Goal: Information Seeking & Learning: Learn about a topic

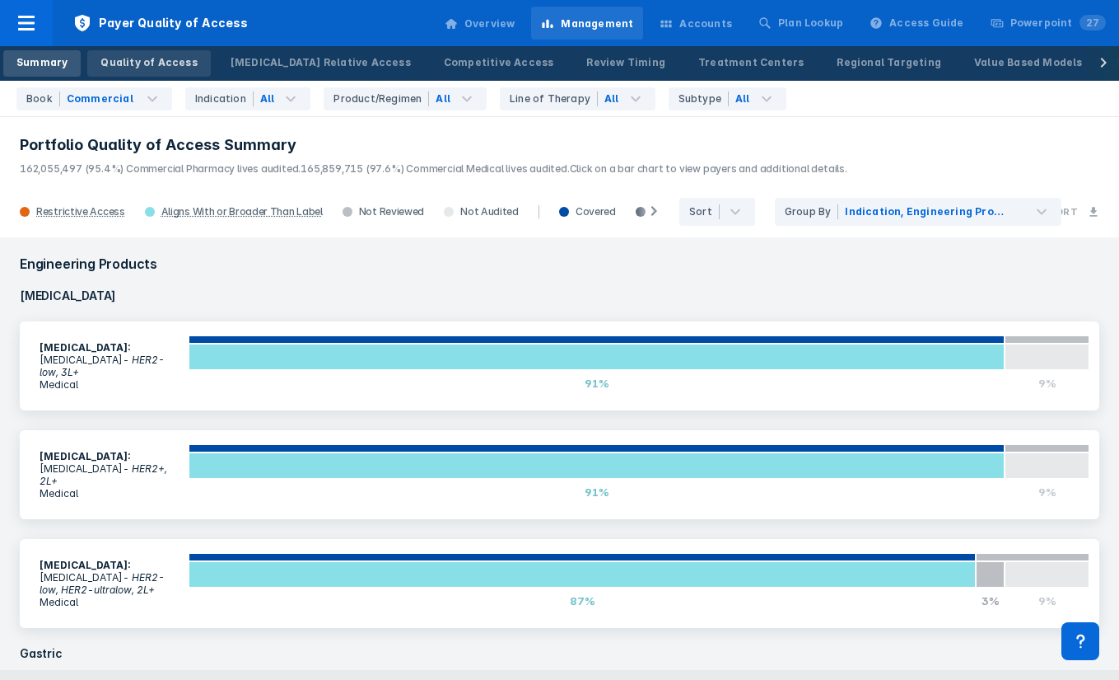
click at [160, 67] on div "Quality of Access" at bounding box center [148, 62] width 96 height 15
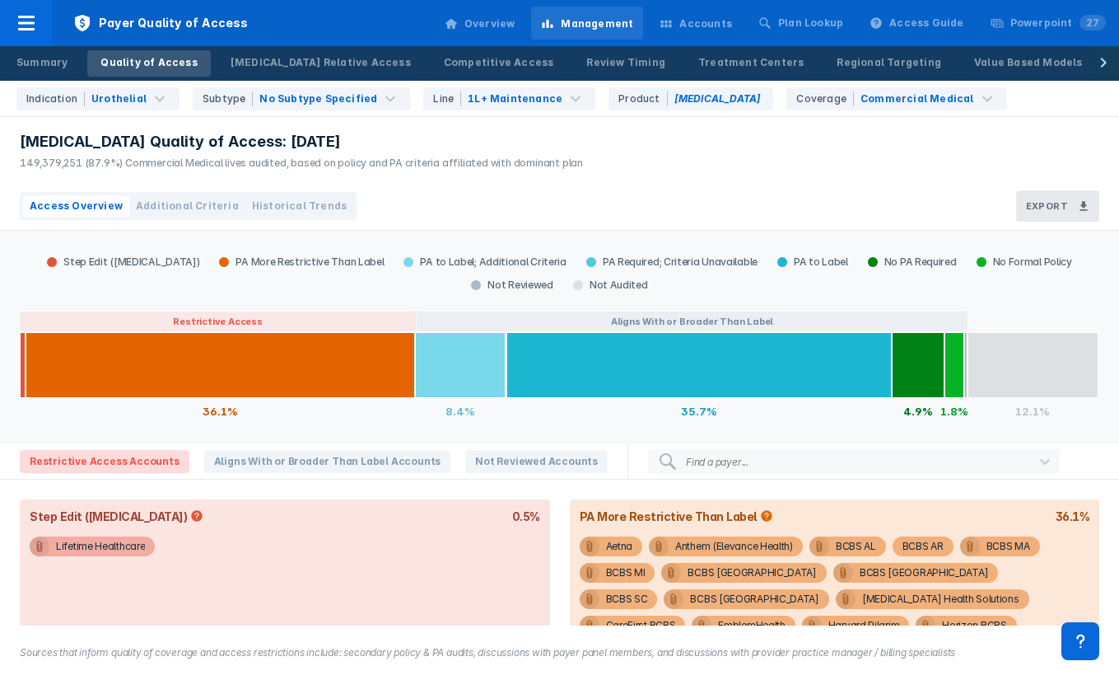
click at [260, 205] on span "Historical Trends" at bounding box center [299, 206] width 95 height 15
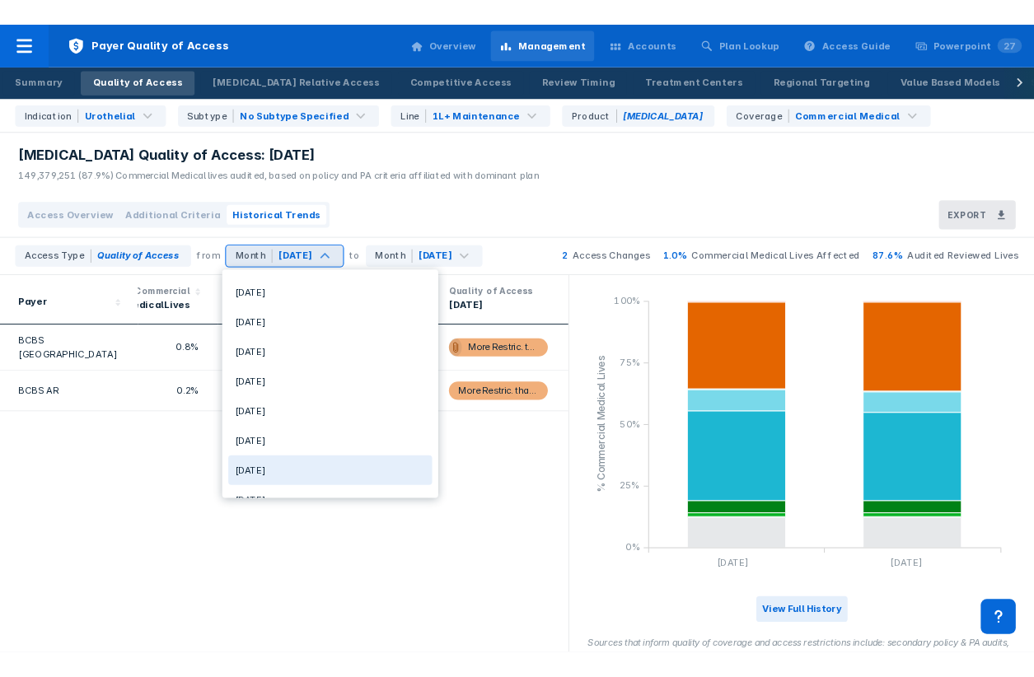
scroll to position [1340, 0]
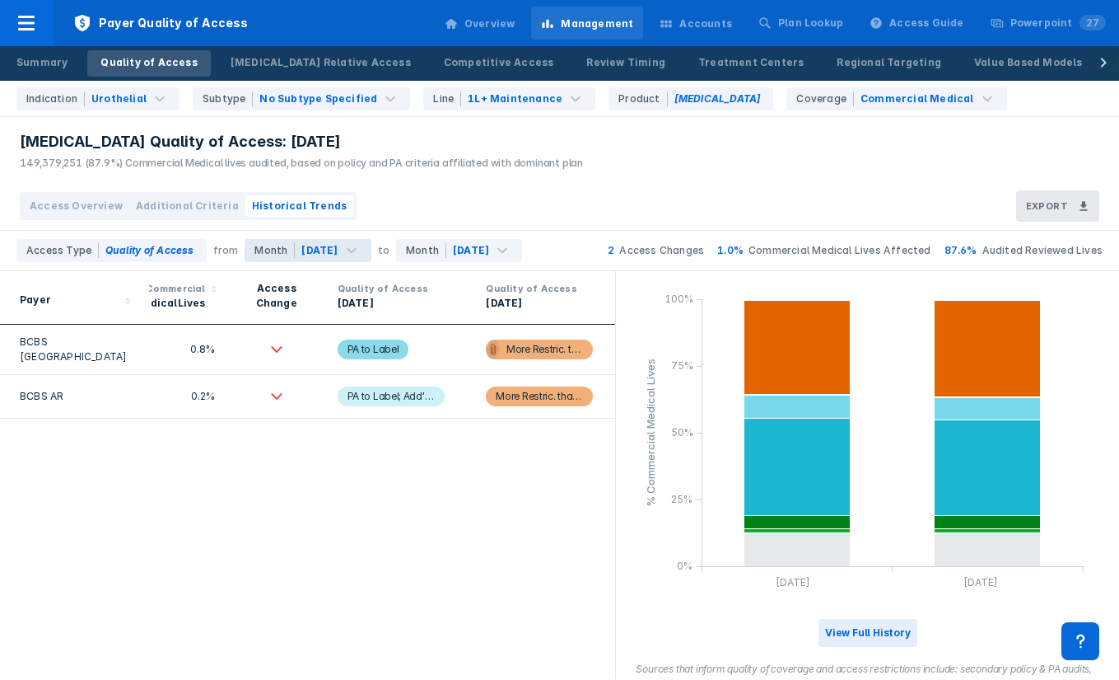
click at [437, 185] on div "Access Overview Additional Criteria Historical Trends Export" at bounding box center [559, 206] width 1119 height 49
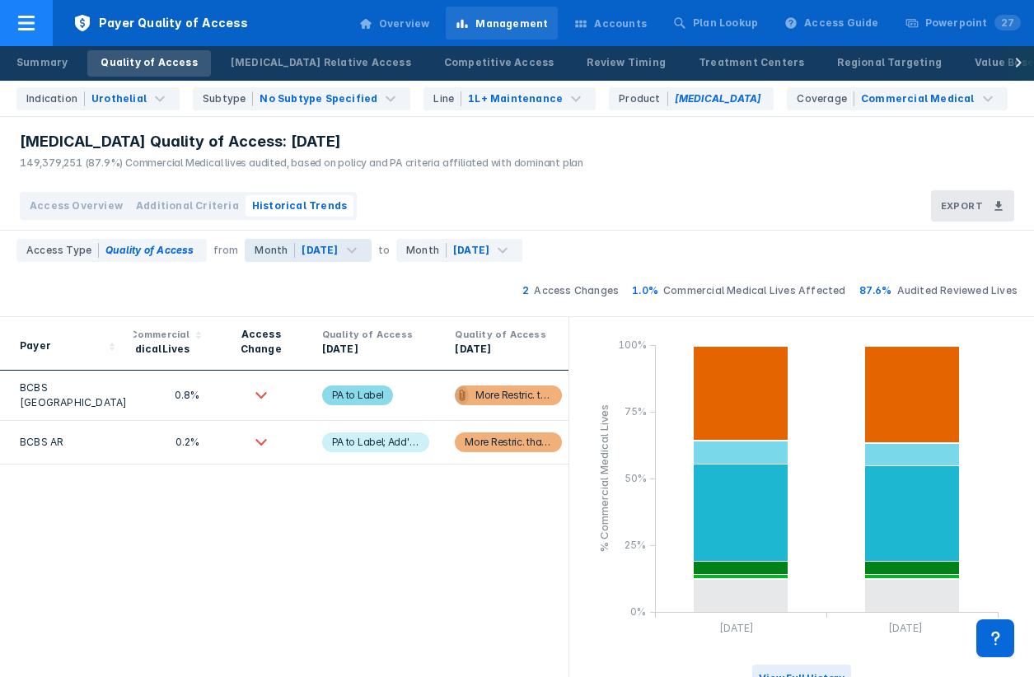
click at [30, 32] on icon at bounding box center [26, 23] width 20 height 20
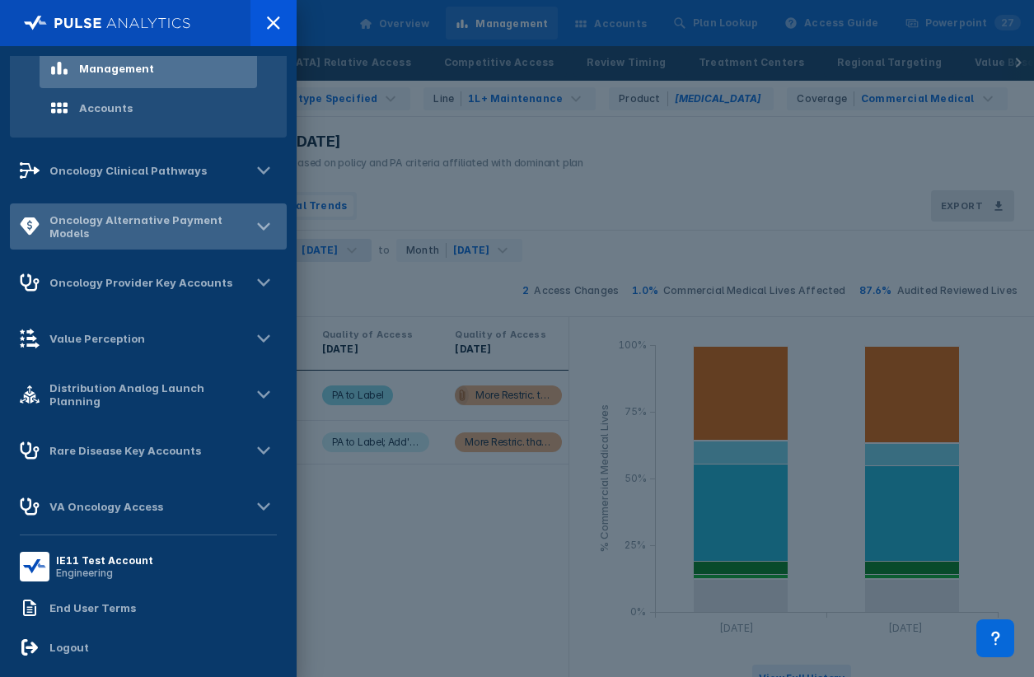
scroll to position [266, 0]
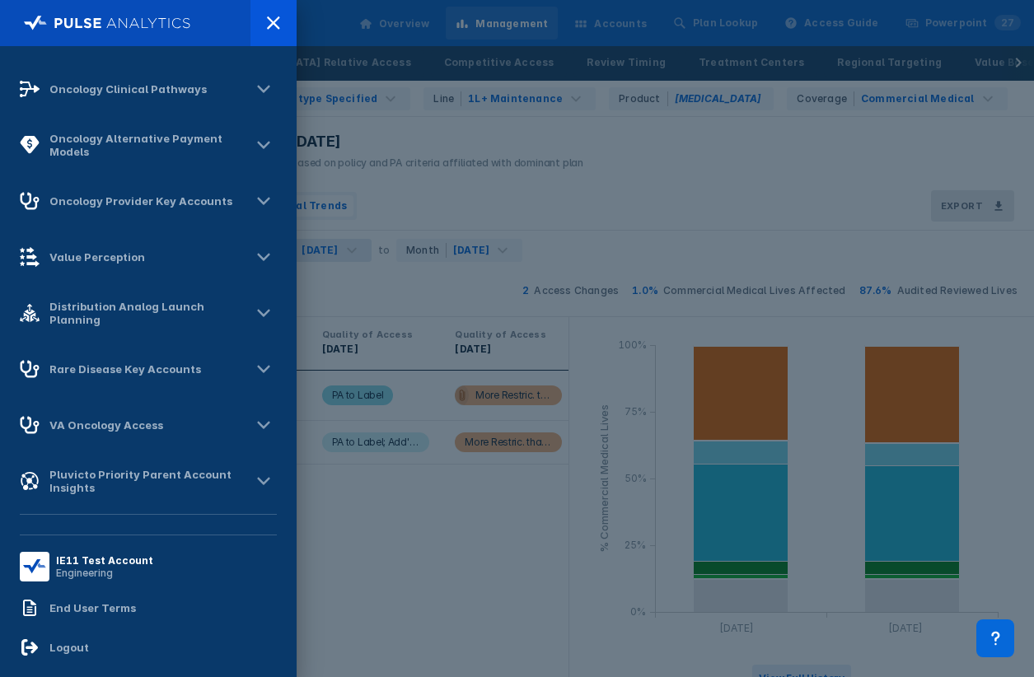
click at [406, 213] on div at bounding box center [517, 338] width 1034 height 677
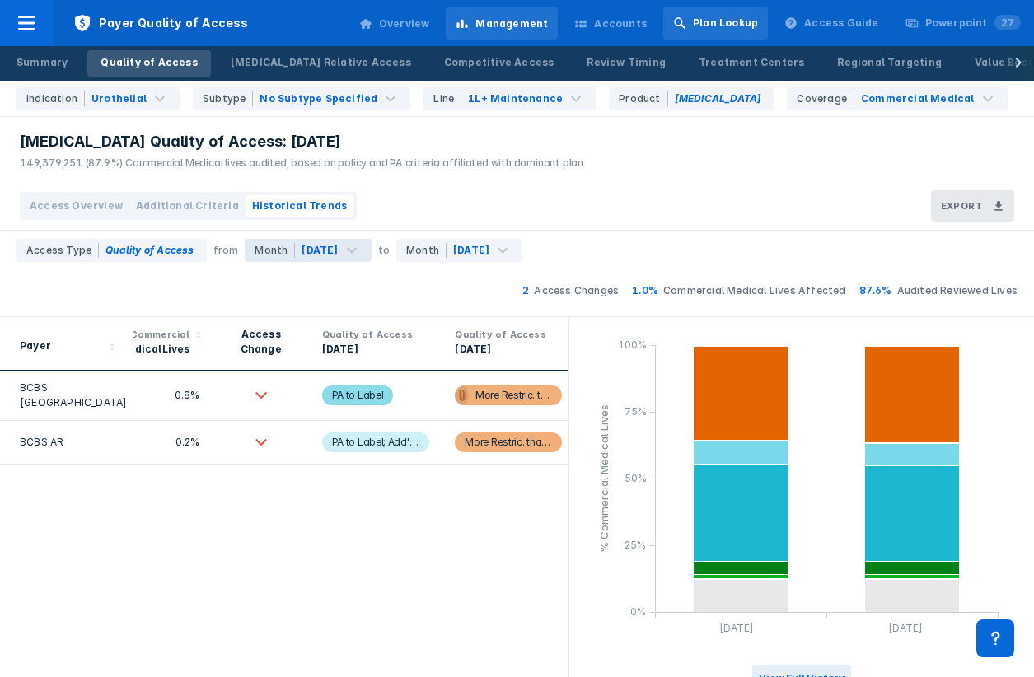
click at [740, 23] on div "Plan Lookup" at bounding box center [725, 23] width 65 height 15
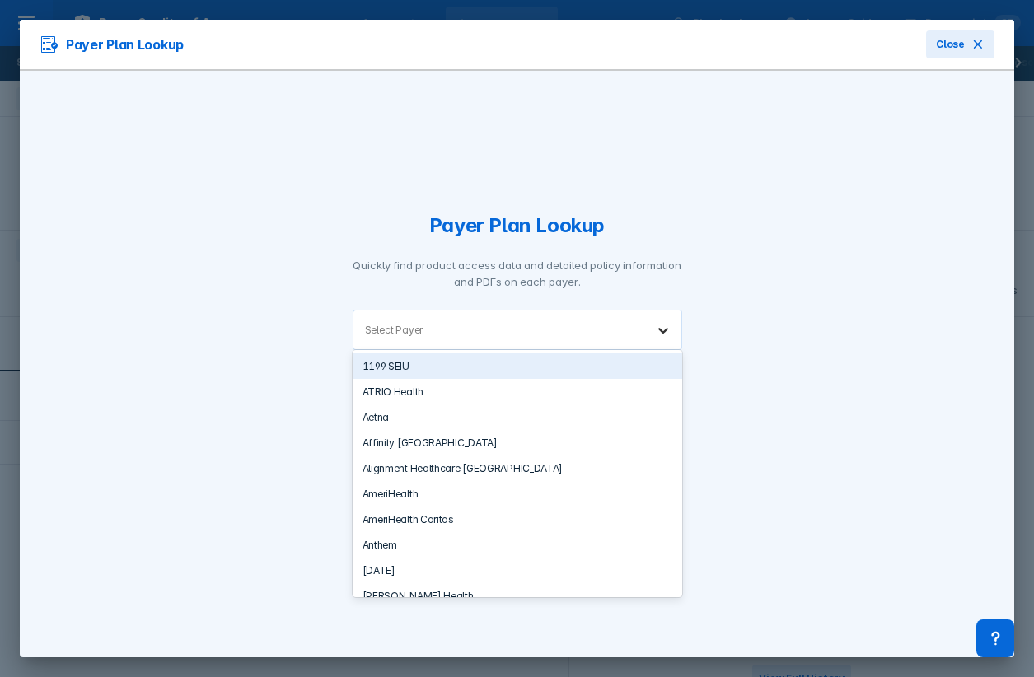
click at [653, 323] on div at bounding box center [663, 330] width 36 height 36
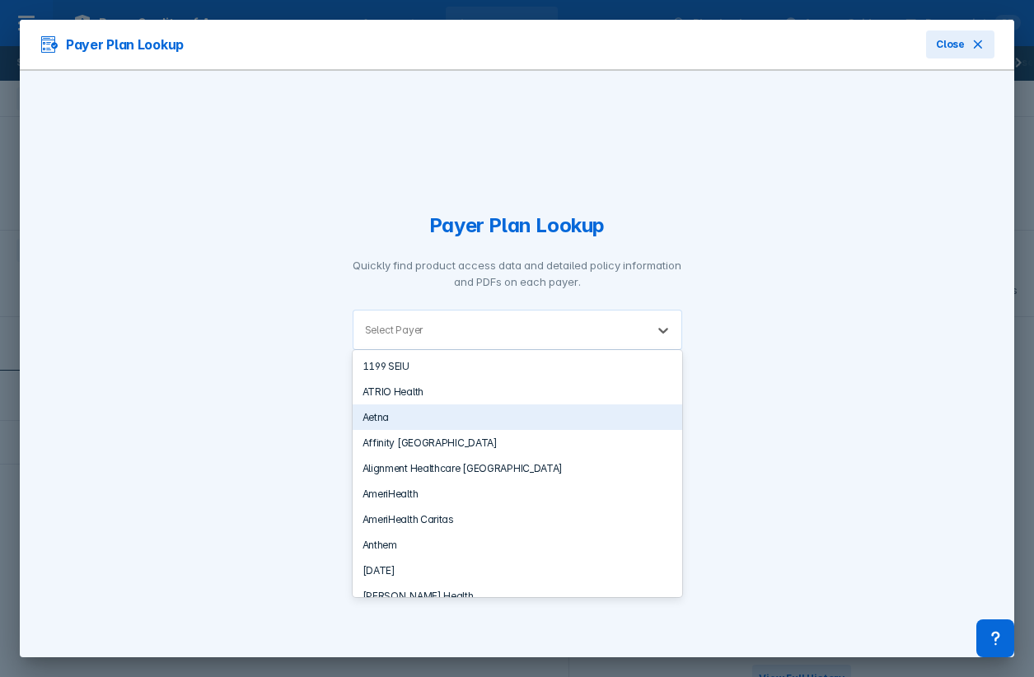
click at [560, 415] on div "Aetna" at bounding box center [517, 417] width 329 height 26
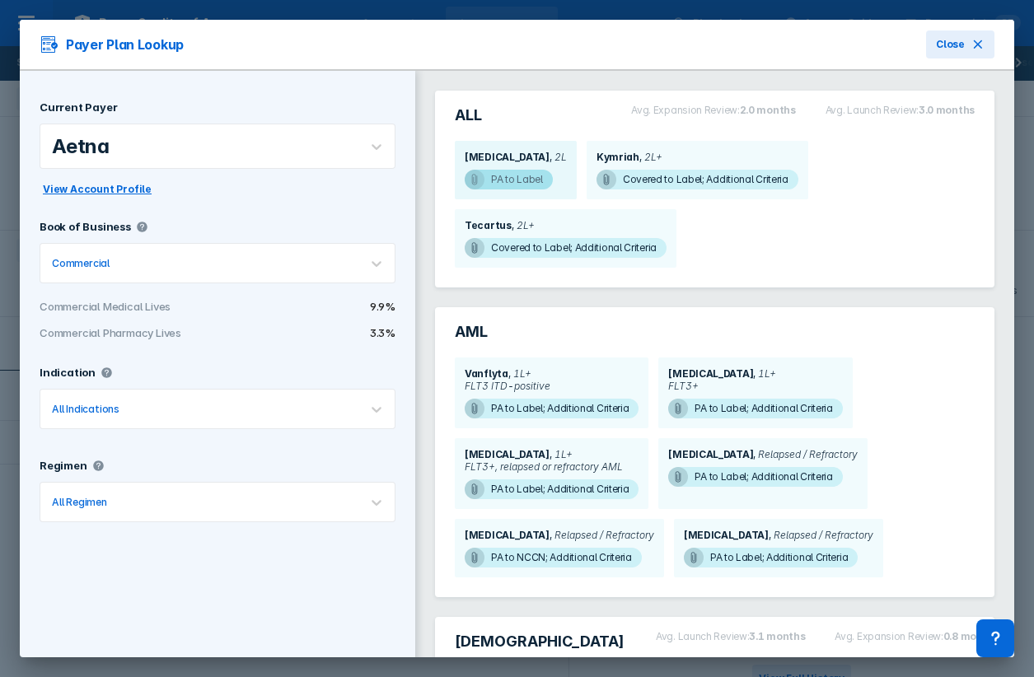
click at [512, 185] on span "PA to Label" at bounding box center [509, 180] width 88 height 20
